Goal: Task Accomplishment & Management: Manage account settings

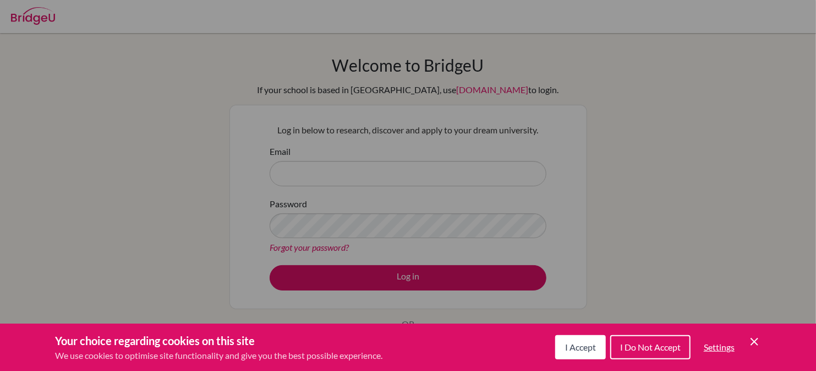
click at [756, 334] on div "I Accept I Do Not Accept Settings Cookie Control Close Icon" at bounding box center [659, 347] width 206 height 29
click at [754, 339] on icon "Cookie Control Close Icon" at bounding box center [754, 341] width 13 height 13
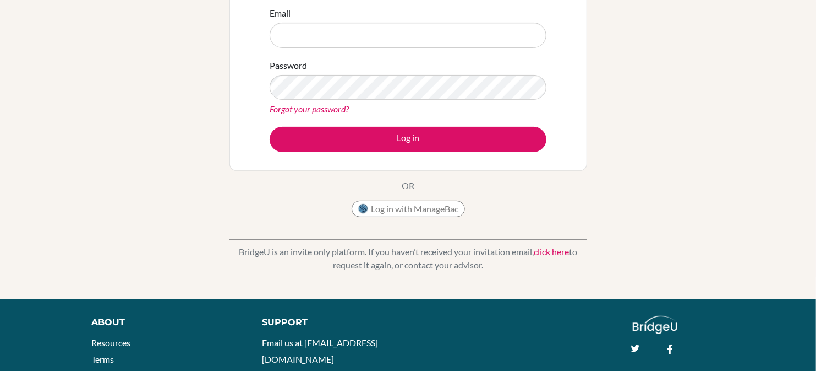
scroll to position [216, 0]
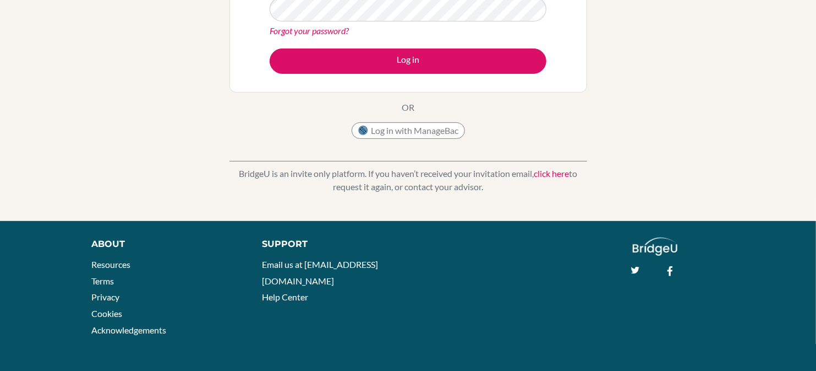
click at [400, 139] on div "Log in with ManageBac" at bounding box center [408, 133] width 113 height 22
click at [430, 133] on button "Log in with ManageBac" at bounding box center [408, 130] width 113 height 17
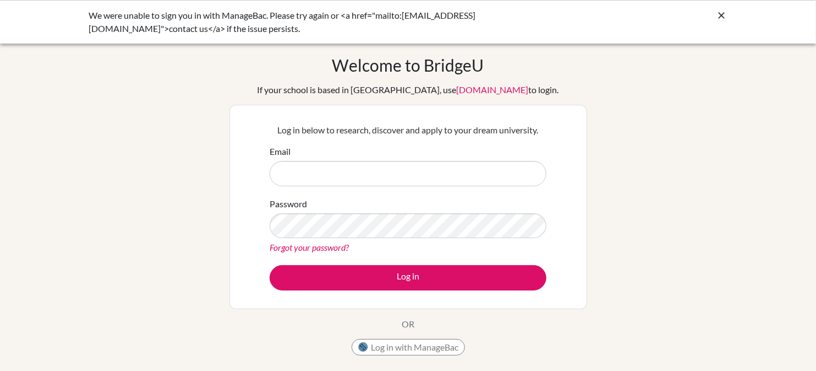
click at [344, 184] on input "Email" at bounding box center [408, 173] width 277 height 25
type input "v"
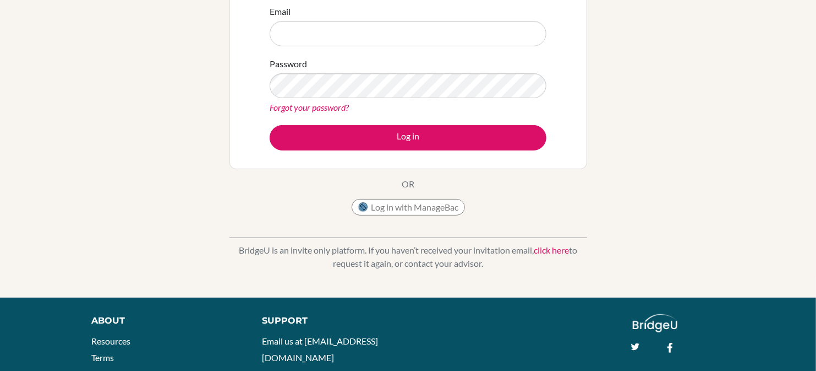
scroll to position [216, 0]
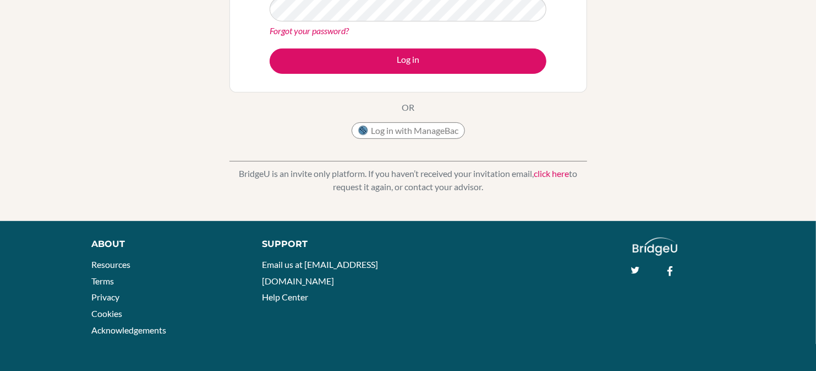
click at [391, 139] on div "Log in with ManageBac" at bounding box center [408, 133] width 113 height 22
click at [405, 129] on button "Log in with ManageBac" at bounding box center [408, 130] width 113 height 17
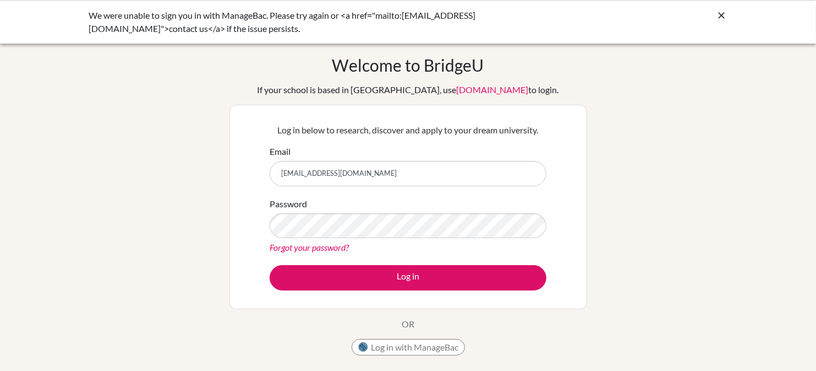
type input "vsanjay@ecolemondiale.org"
click at [355, 210] on div "Password Forgot your password?" at bounding box center [408, 225] width 277 height 57
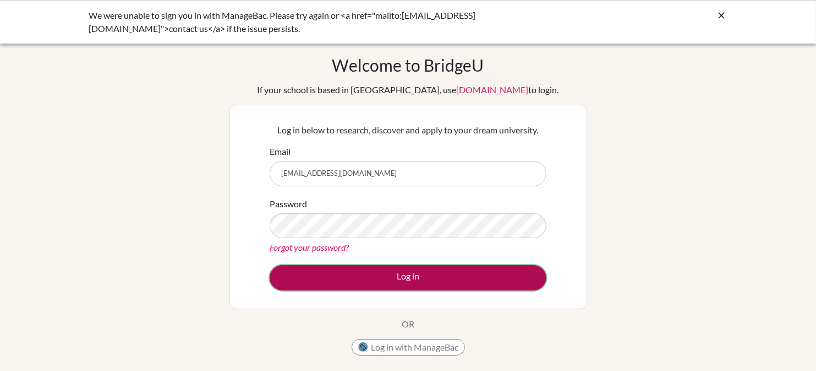
click at [344, 275] on button "Log in" at bounding box center [408, 277] width 277 height 25
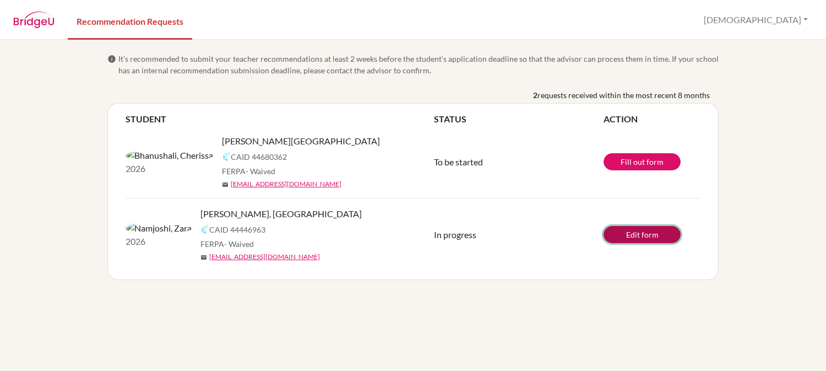
click at [618, 234] on link "Edit form" at bounding box center [641, 234] width 77 height 17
